Goal: Find specific page/section: Find specific page/section

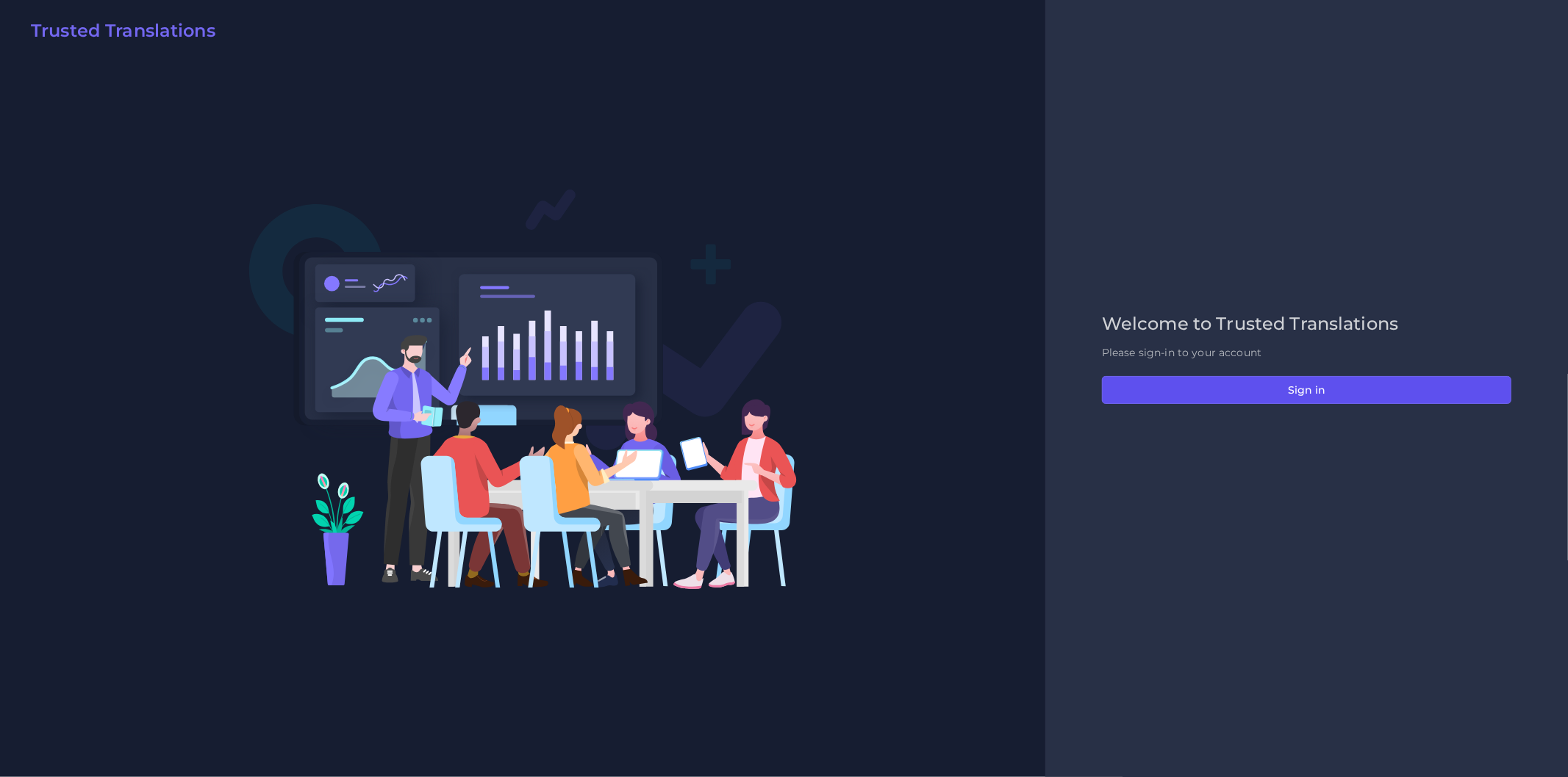
drag, startPoint x: 1137, startPoint y: 380, endPoint x: 1128, endPoint y: 375, distance: 10.3
click at [1137, 380] on button "Sign in" at bounding box center [1306, 390] width 409 height 28
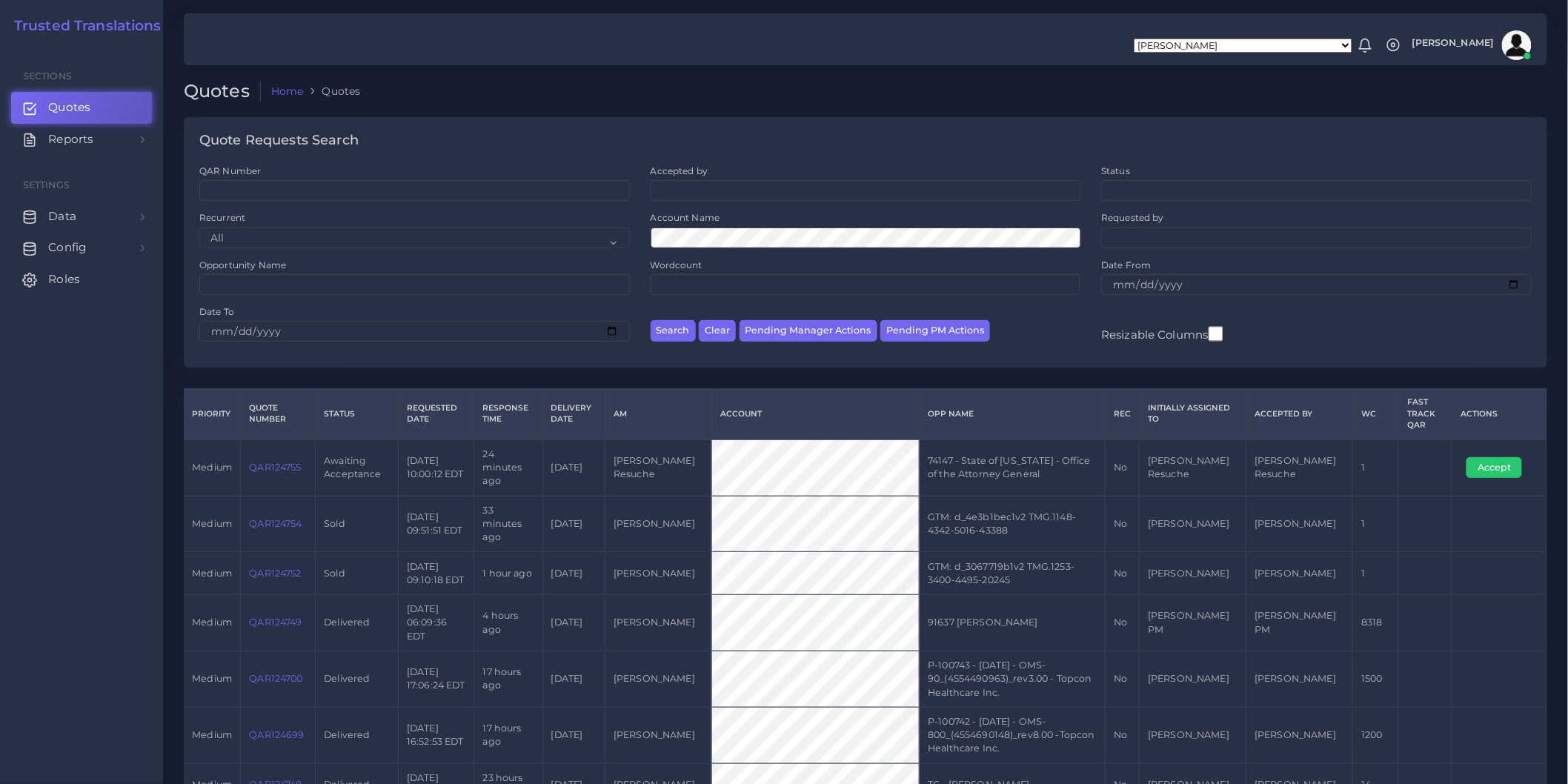
click at [604, 95] on ol "Home Quotes" at bounding box center [731, 92] width 941 height 21
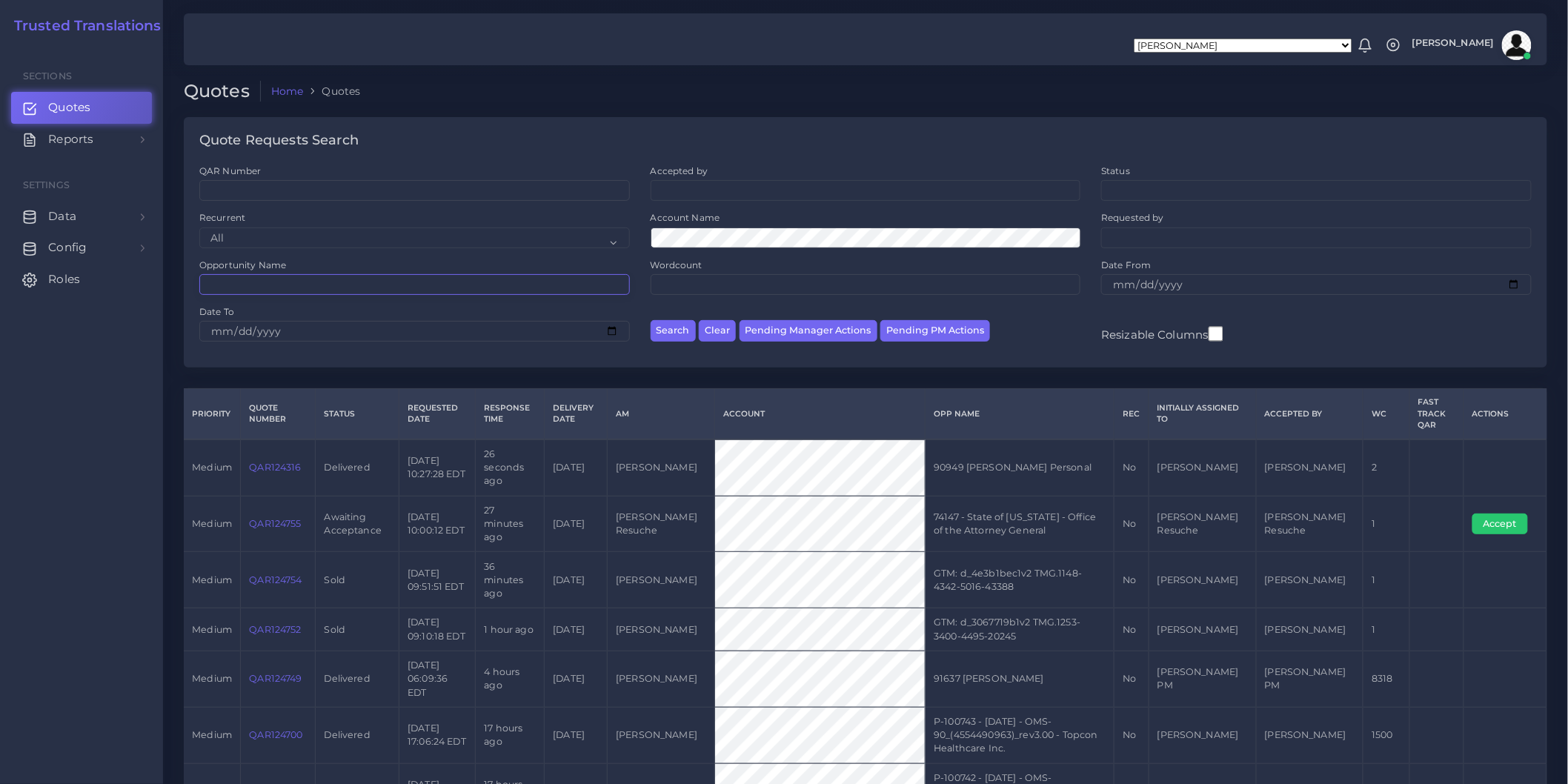
click at [412, 289] on input "Opportunity Name" at bounding box center [414, 284] width 431 height 21
paste input "91646 jos"
type input "91646 jos"
click at [651, 320] on button "Search" at bounding box center [673, 331] width 45 height 21
